Goal: Information Seeking & Learning: Learn about a topic

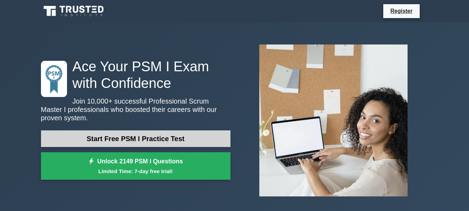
click at [139, 134] on link "Start Free PSM I Practice Test" at bounding box center [135, 138] width 189 height 17
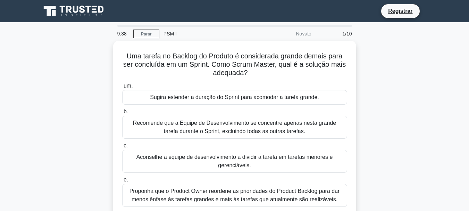
scroll to position [35, 0]
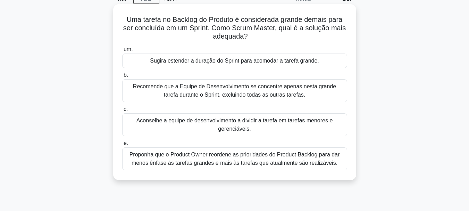
click at [166, 124] on font "Aconselhe a equipe de desenvolvimento a dividir a tarefa em tarefas menores e g…" at bounding box center [234, 124] width 196 height 14
click at [122, 111] on input "c. Aconselhe a equipe de desenvolvimento a dividir a tarefa em tarefas menores …" at bounding box center [122, 109] width 0 height 5
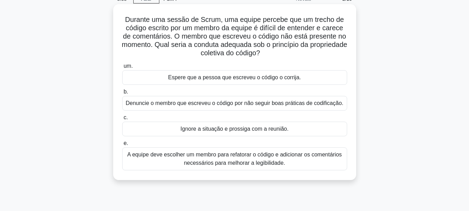
click at [218, 162] on font "A equipe deve escolher um membro para refatorar o código e adicionar os comentá…" at bounding box center [234, 158] width 214 height 14
click at [122, 145] on input "e. A equipe deve escolher um membro para refatorar o código e adicionar os come…" at bounding box center [122, 143] width 0 height 5
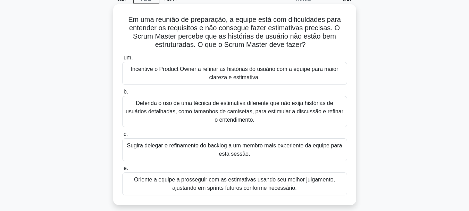
click at [175, 183] on font "Oriente a equipe a prosseguir com as estimativas usando seu melhor julgamento, …" at bounding box center [234, 183] width 201 height 14
click at [122, 170] on input "e. Oriente a equipe a prosseguir com as estimativas usando seu melhor julgament…" at bounding box center [122, 168] width 0 height 5
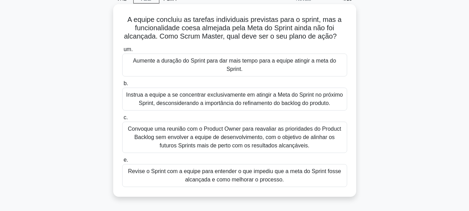
click at [285, 178] on font "Revise o Sprint com a equipe para entender o que impediu que a meta do Sprint f…" at bounding box center [234, 175] width 219 height 17
click at [122, 162] on input "e. Revise o Sprint com a equipe para entender o que impediu que a meta do Sprin…" at bounding box center [122, 159] width 0 height 5
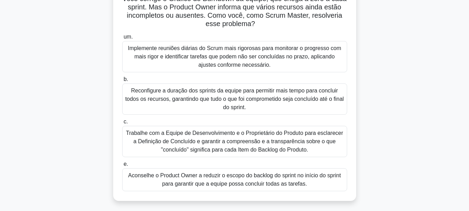
scroll to position [69, 0]
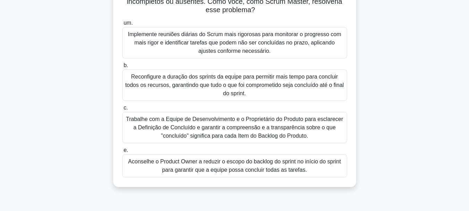
click at [268, 167] on font "Aconselhe o Product Owner a reduzir o escopo do backlog do sprint no início do …" at bounding box center [234, 165] width 213 height 14
click at [122, 152] on input "e. Aconselhe o Product Owner a reduzir o escopo do backlog do sprint no início …" at bounding box center [122, 150] width 0 height 5
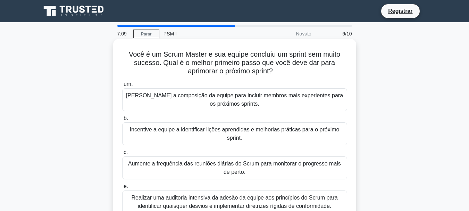
scroll to position [35, 0]
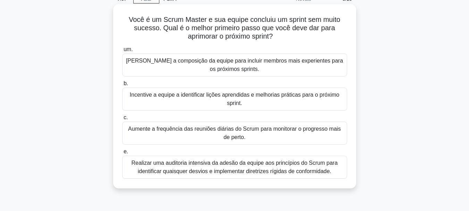
click at [259, 98] on font "Incentive a equipe a identificar lições aprendidas e melhorias práticas para o …" at bounding box center [234, 99] width 209 height 14
click at [122, 86] on input "b. Incentive a equipe a identificar lições aprendidas e melhorias práticas para…" at bounding box center [122, 83] width 0 height 5
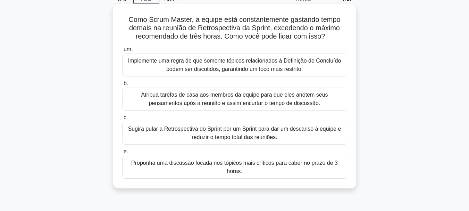
click at [252, 167] on font "Proponha uma discussão focada nos tópicos mais críticos para caber no prazo de …" at bounding box center [234, 167] width 219 height 17
click at [122, 154] on input "e. Proponha uma discussão focada nos tópicos mais críticos para caber no prazo …" at bounding box center [122, 151] width 0 height 5
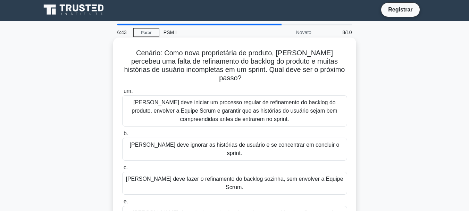
scroll to position [0, 0]
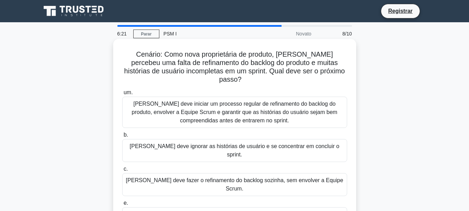
click at [258, 100] on font "Sara deve iniciar um processo regular de refinamento do backlog do produto, env…" at bounding box center [234, 112] width 219 height 25
click at [122, 95] on input "um. Sara deve iniciar um processo regular de refinamento do backlog do produto,…" at bounding box center [122, 92] width 0 height 5
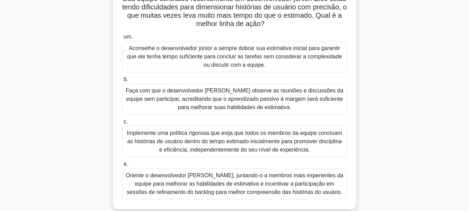
scroll to position [69, 0]
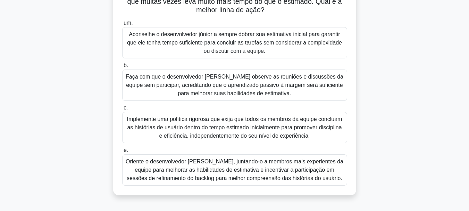
click at [211, 171] on font "Oriente o desenvolvedor júnior, juntando-o a membros mais experientes da equipe…" at bounding box center [234, 169] width 217 height 23
click at [122, 152] on input "e. Oriente o desenvolvedor júnior, juntando-o a membros mais experientes da equ…" at bounding box center [122, 150] width 0 height 5
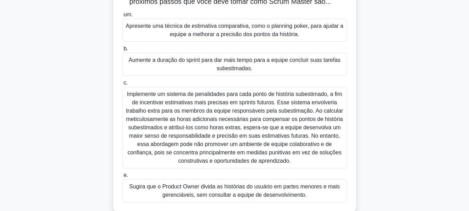
click at [185, 118] on font "Implemente um sistema de penalidades para cada ponto de história subestimado, a…" at bounding box center [234, 127] width 217 height 72
click at [122, 85] on input "c. Implemente um sistema de penalidades para cada ponto de história subestimado…" at bounding box center [122, 82] width 0 height 5
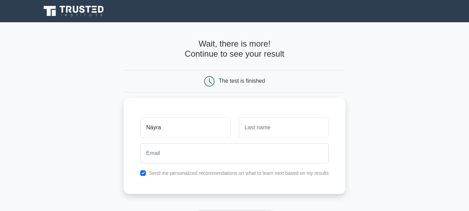
type input "Náyra"
type input "\"
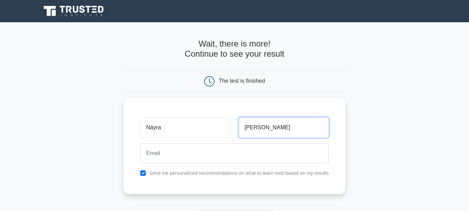
type input "Zanini"
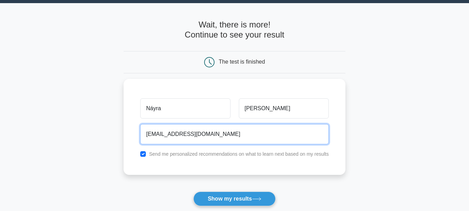
scroll to position [35, 0]
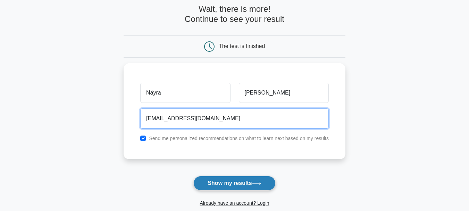
type input "nayra.zanini@gmail.com"
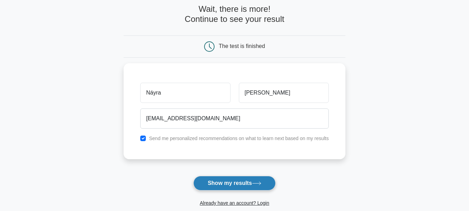
click at [235, 182] on button "Show my results" at bounding box center [234, 183] width 82 height 15
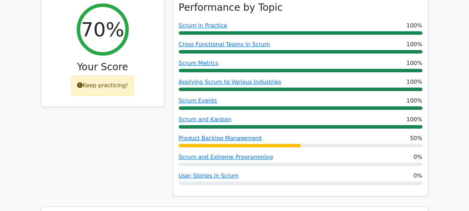
scroll to position [312, 0]
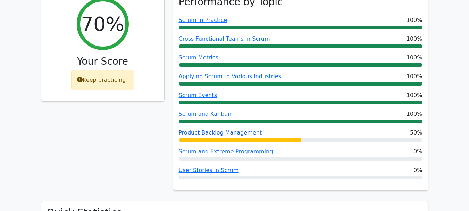
click at [236, 129] on link "Product Backlog Management" at bounding box center [220, 132] width 83 height 7
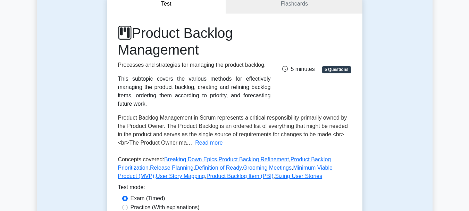
scroll to position [69, 0]
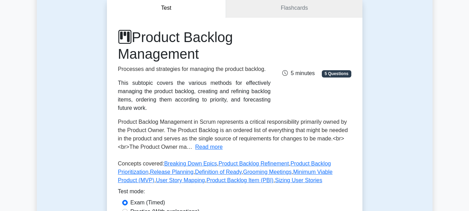
drag, startPoint x: 205, startPoint y: 93, endPoint x: 242, endPoint y: 109, distance: 40.0
click at [242, 109] on div "This subtopic covers the various methods for effectively managing the product b…" at bounding box center [194, 95] width 153 height 33
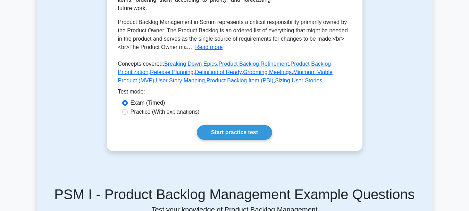
scroll to position [173, 0]
